Goal: Information Seeking & Learning: Learn about a topic

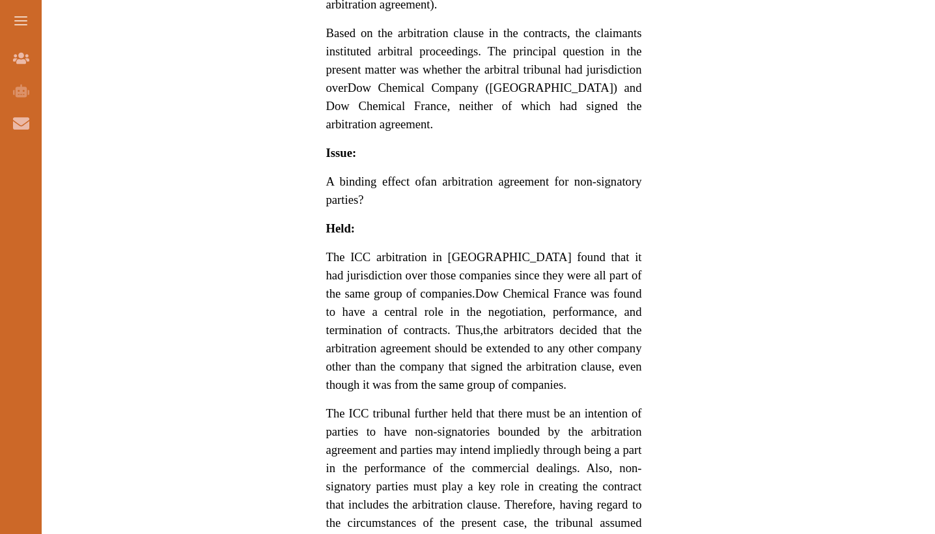
scroll to position [1004, 0]
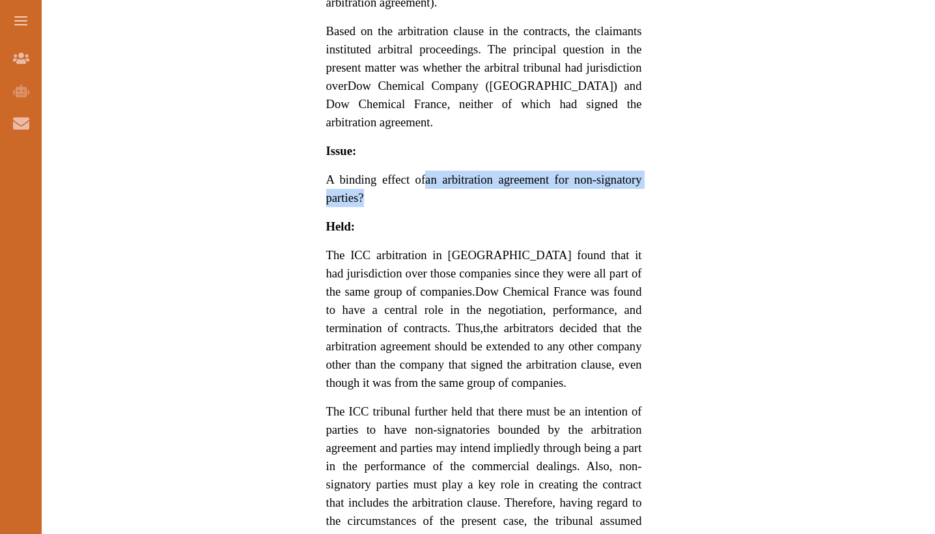
drag, startPoint x: 423, startPoint y: 158, endPoint x: 555, endPoint y: 175, distance: 132.6
click at [555, 175] on p "A binding effect of an arbitration agreement for non-signatory parties?" at bounding box center [484, 189] width 316 height 36
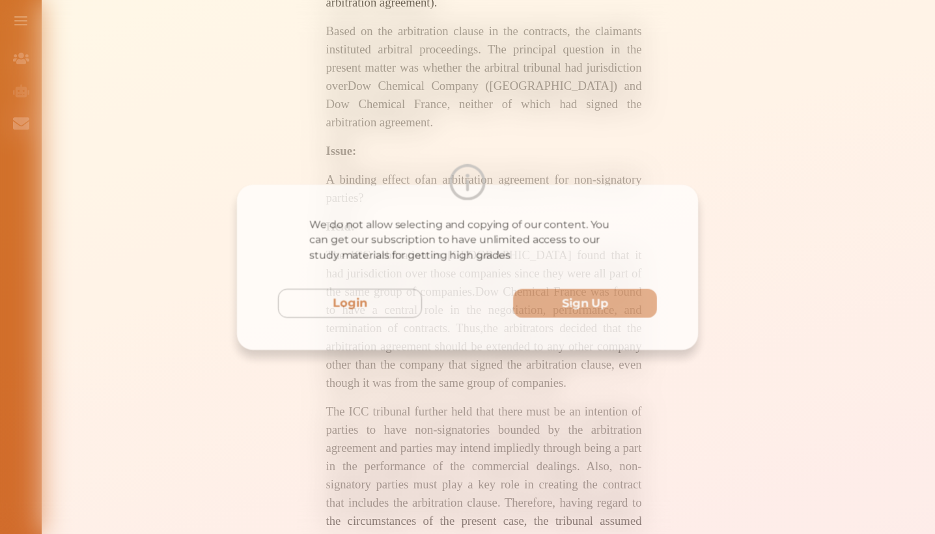
click at [512, 80] on div "We do not allow selecting and copying of our content. You can get our subscript…" at bounding box center [467, 267] width 935 height 534
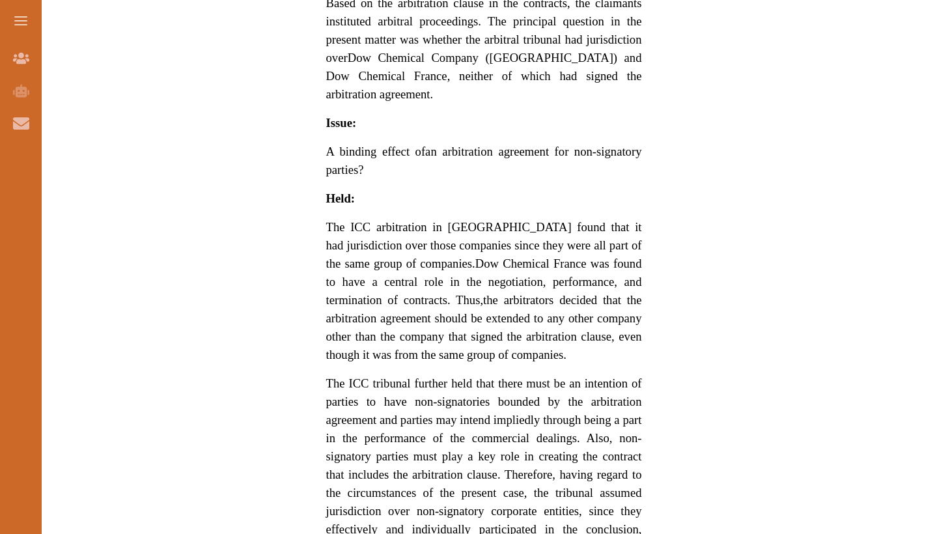
scroll to position [1033, 0]
click at [391, 143] on span "A binding effect of" at bounding box center [376, 150] width 100 height 14
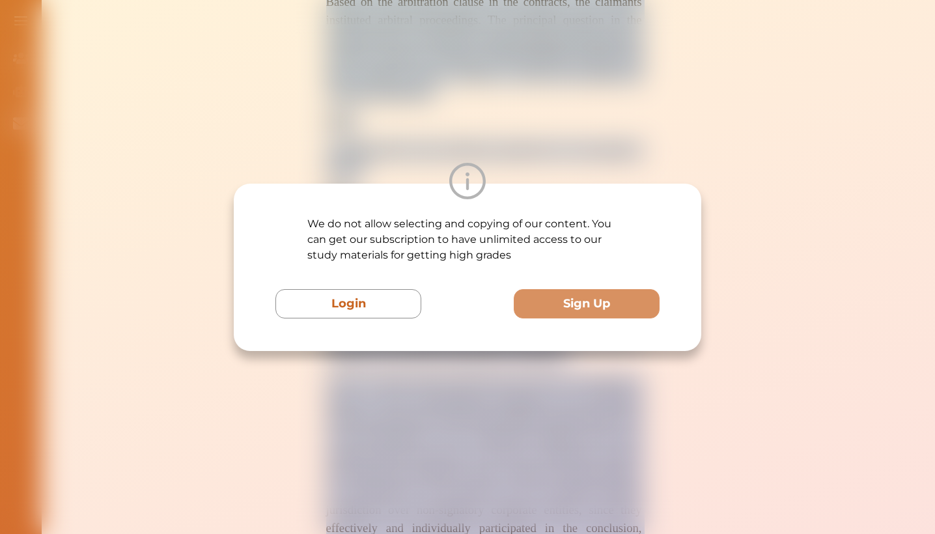
click at [391, 128] on div "We do not allow selecting and copying of our content. You can get our subscript…" at bounding box center [467, 267] width 935 height 534
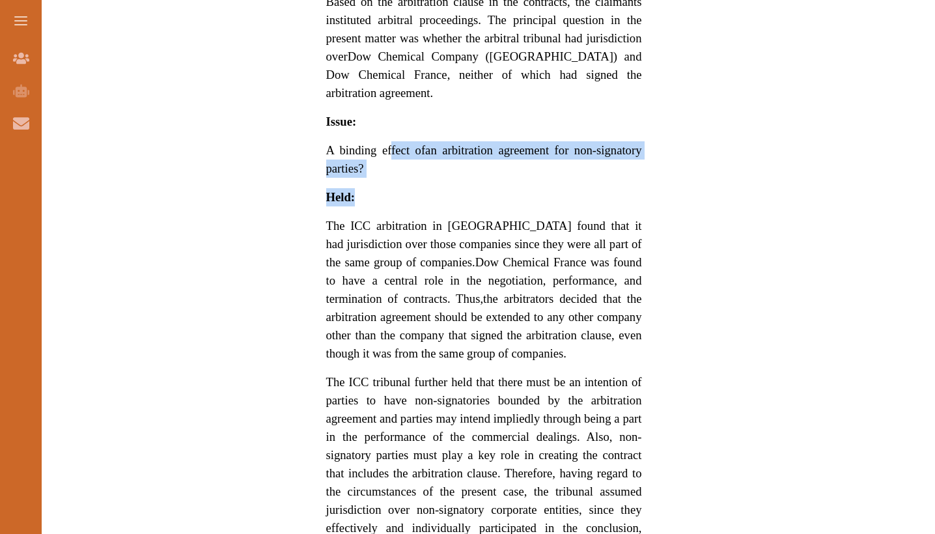
drag, startPoint x: 391, startPoint y: 128, endPoint x: 527, endPoint y: 167, distance: 141.6
click at [527, 167] on p "Dow Chemical case concerns, inter alia, a tribunal's jurisdiction and binding e…" at bounding box center [484, 41] width 316 height 1459
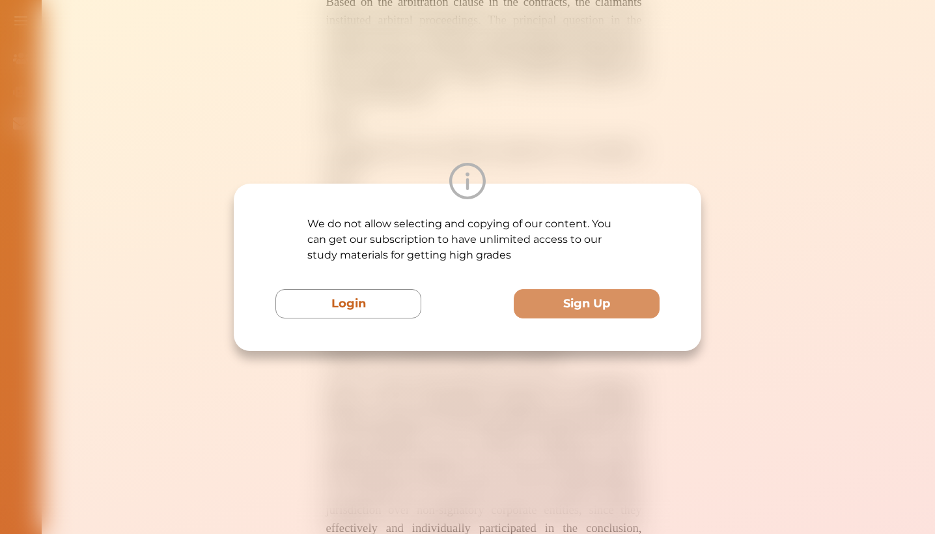
click at [531, 154] on div "We do not allow selecting and copying of our content. You can get our subscript…" at bounding box center [467, 267] width 935 height 534
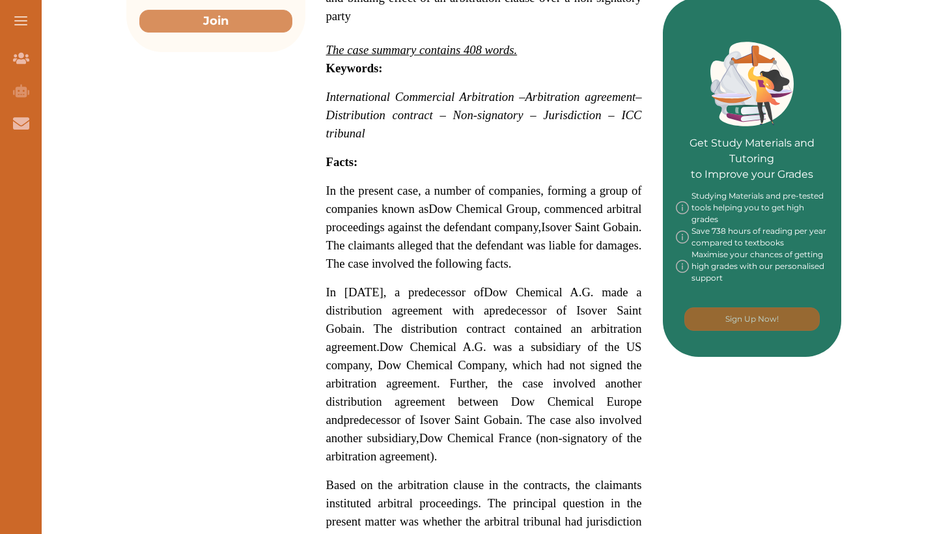
scroll to position [548, 0]
